Goal: Find specific page/section: Find specific page/section

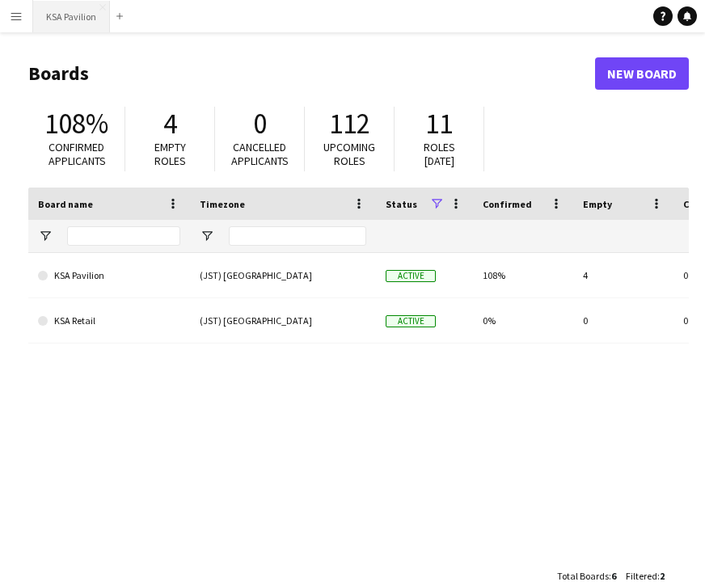
click at [63, 22] on button "KSA Pavilion Close" at bounding box center [71, 17] width 77 height 32
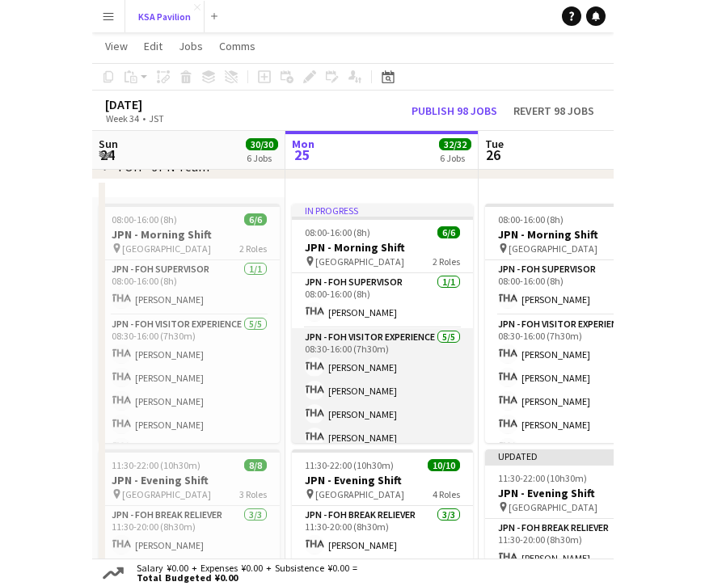
scroll to position [34, 0]
